Goal: Navigation & Orientation: Find specific page/section

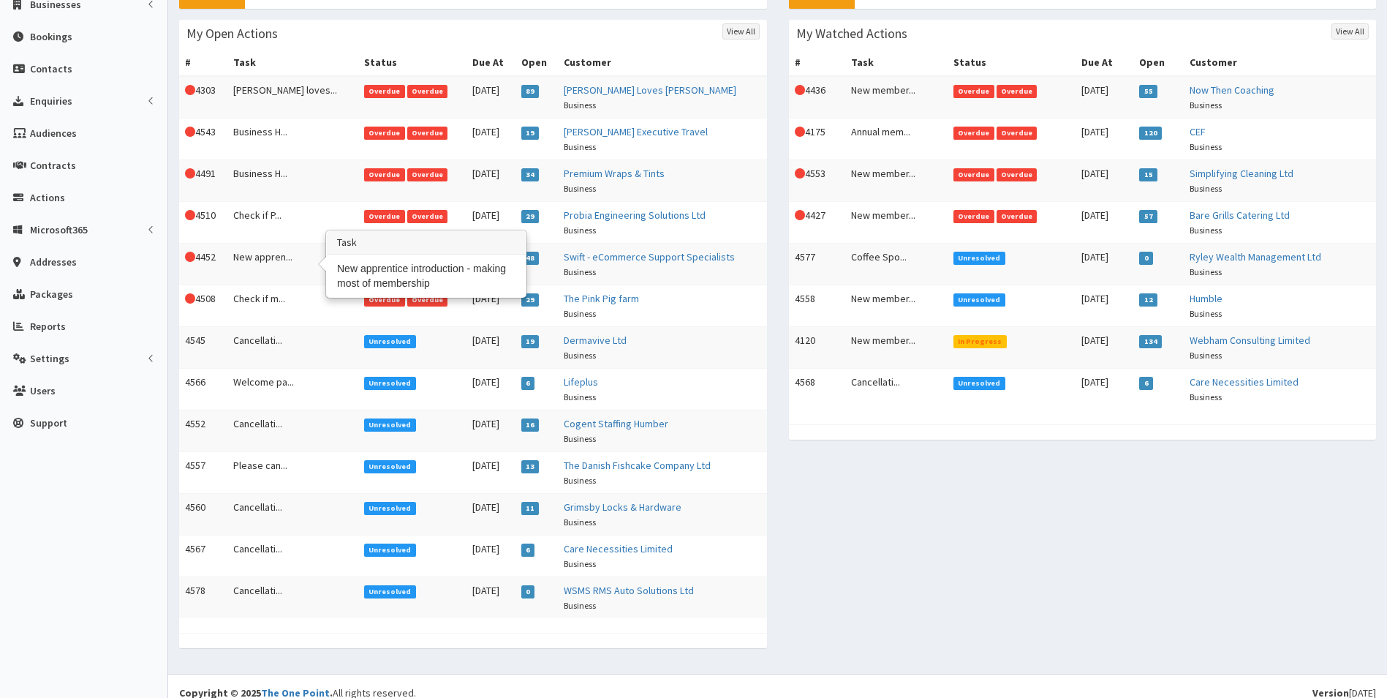
scroll to position [235, 0]
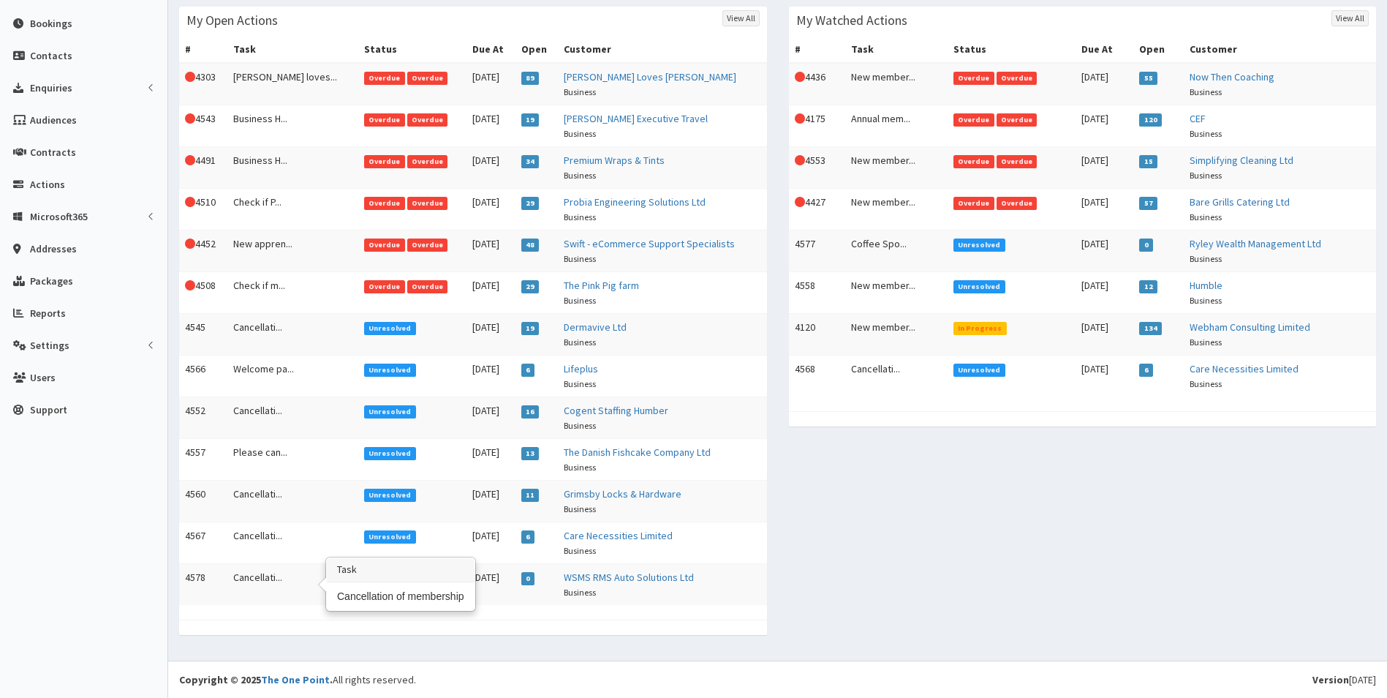
click at [252, 581] on td "Cancellati..." at bounding box center [292, 584] width 131 height 42
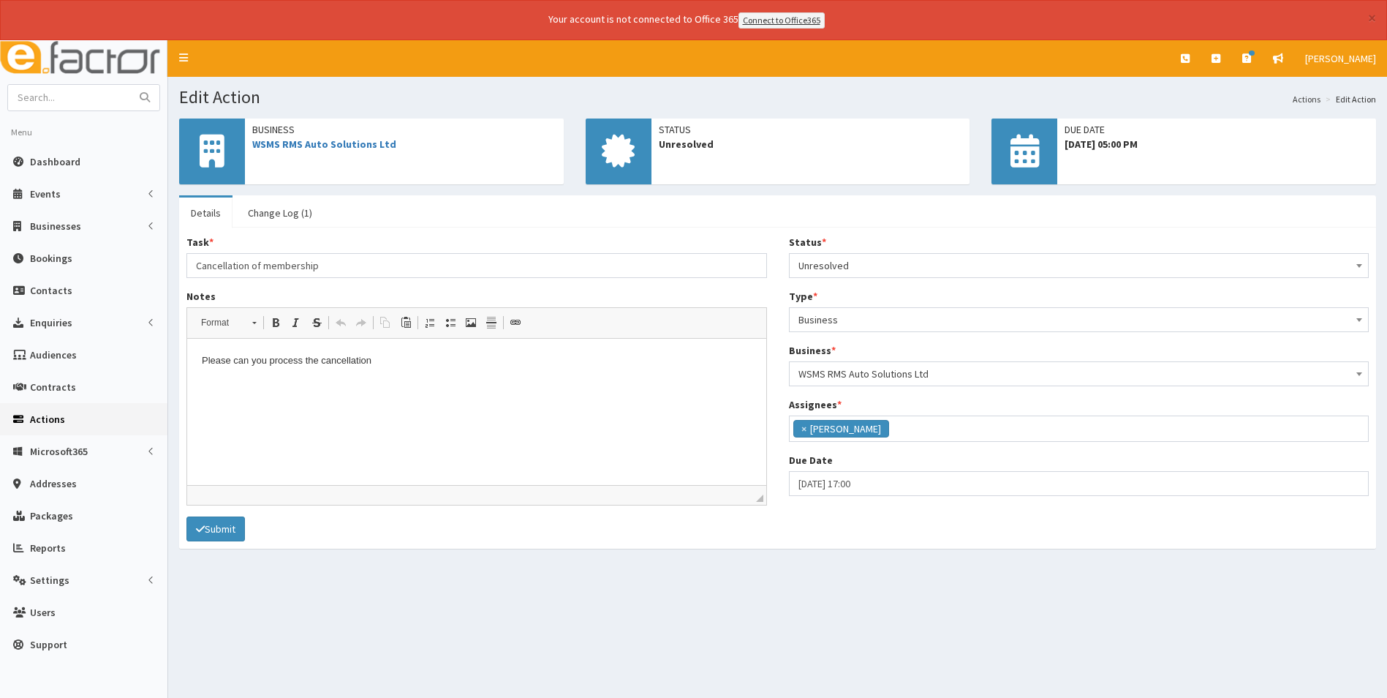
scroll to position [107, 0]
click at [293, 212] on link "Change Log (1)" at bounding box center [280, 212] width 88 height 31
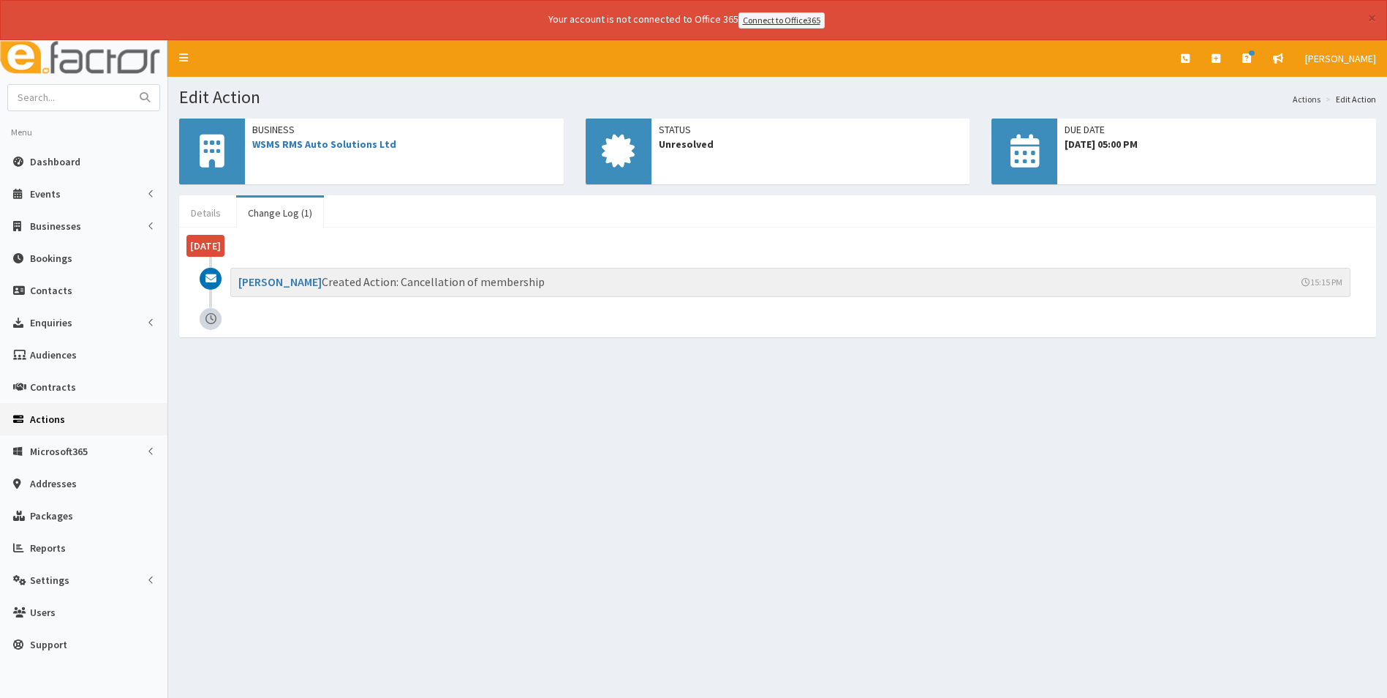
click at [214, 211] on link "Details" at bounding box center [205, 212] width 53 height 31
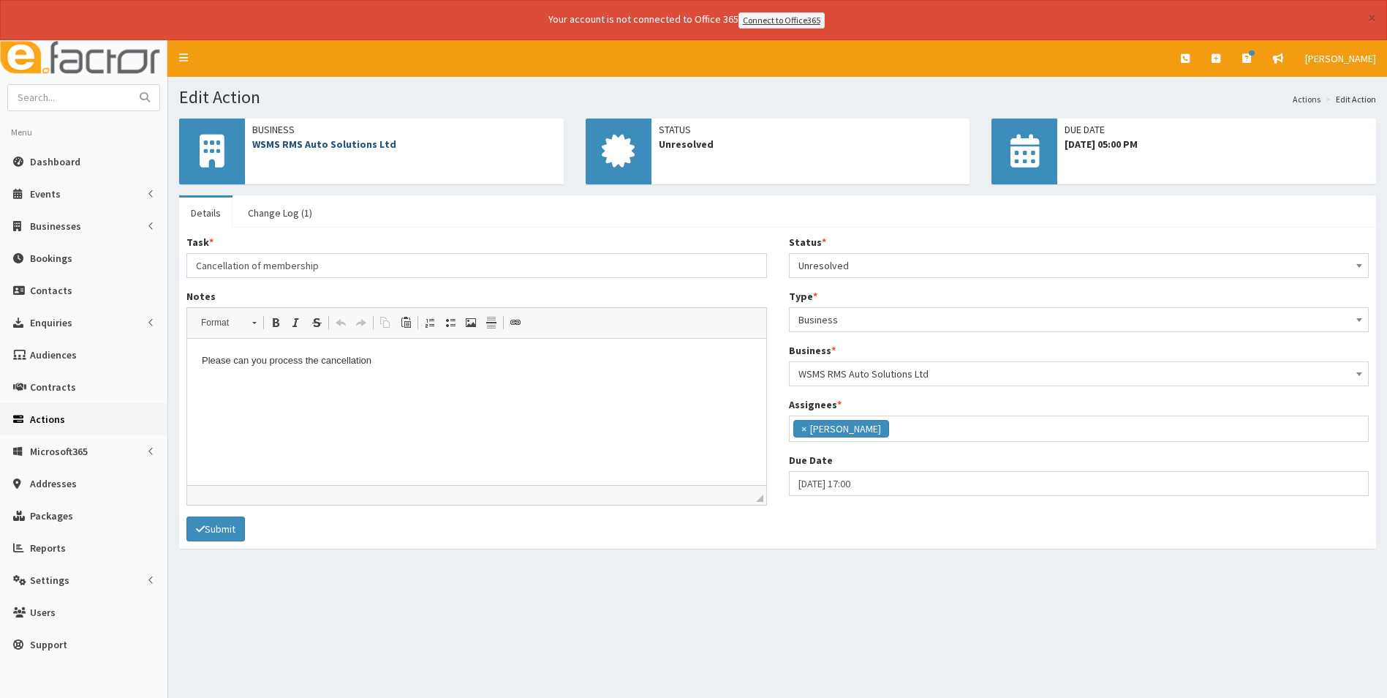
click at [311, 146] on link "WSMS RMS Auto Solutions Ltd" at bounding box center [324, 144] width 144 height 13
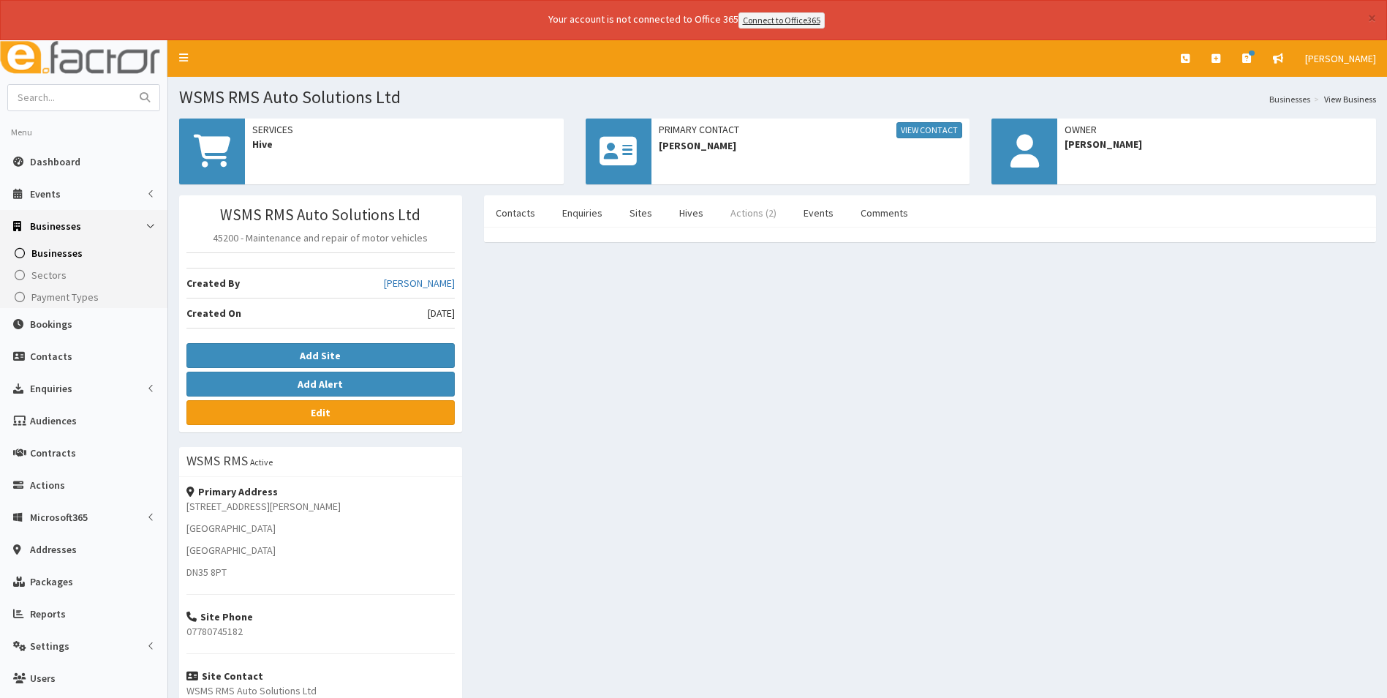
click at [754, 206] on link "Actions (2)" at bounding box center [753, 212] width 69 height 31
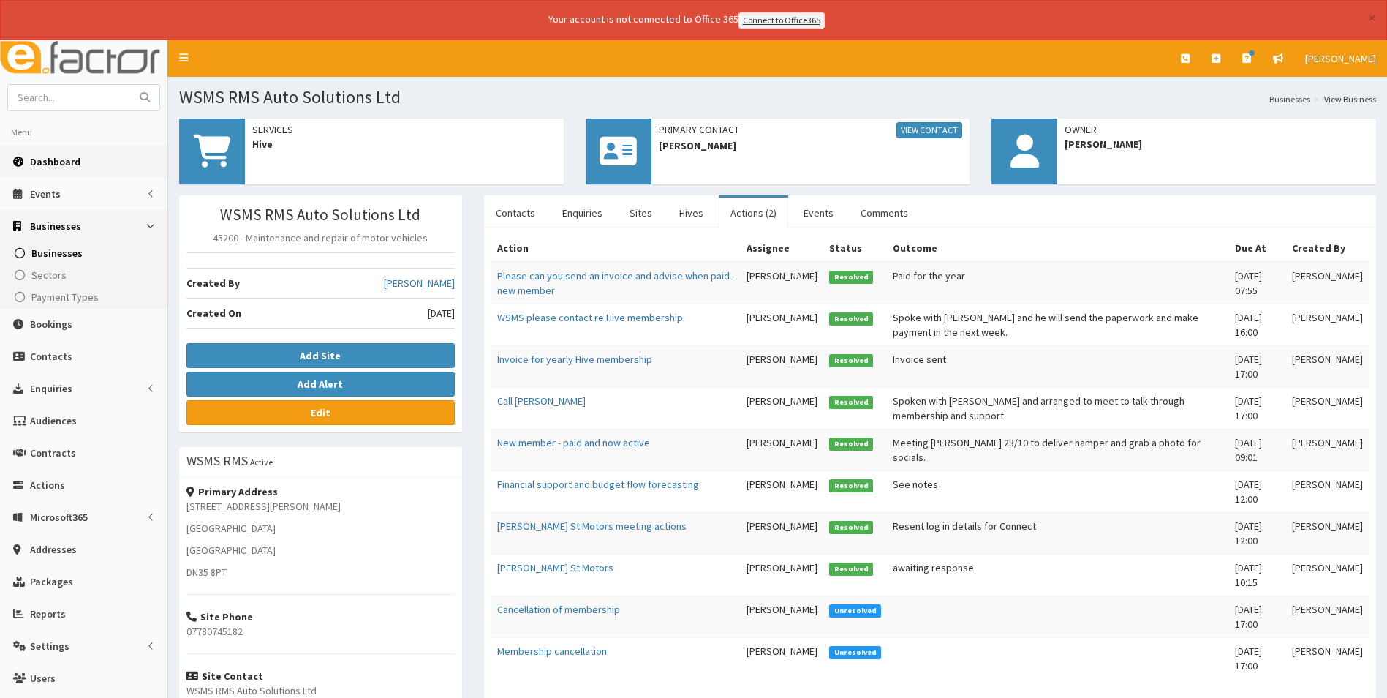
click at [72, 160] on span "Dashboard" at bounding box center [55, 161] width 50 height 13
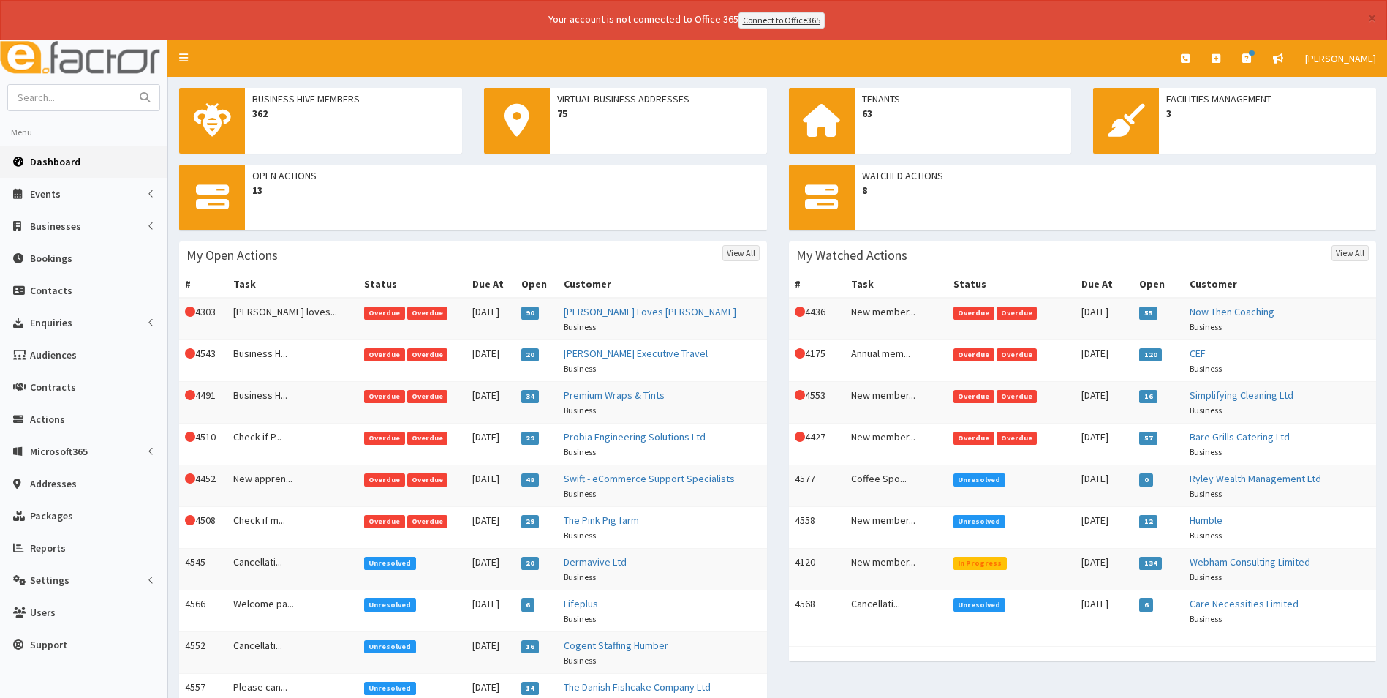
click at [44, 162] on span "Dashboard" at bounding box center [55, 161] width 50 height 13
click at [61, 162] on span "Dashboard" at bounding box center [55, 161] width 50 height 13
